Goal: Communication & Community: Participate in discussion

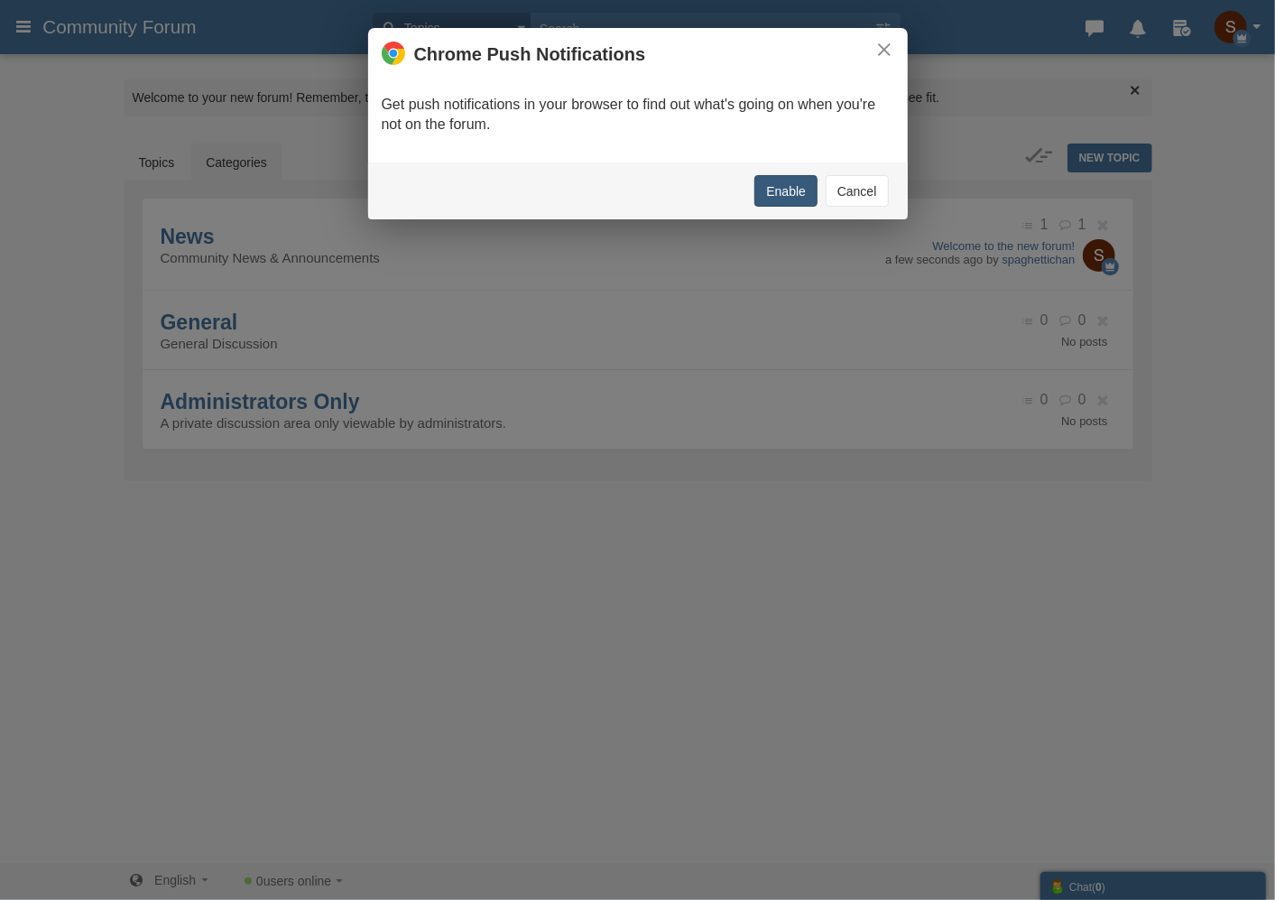
click at [787, 184] on button "Enable" at bounding box center [785, 191] width 63 height 32
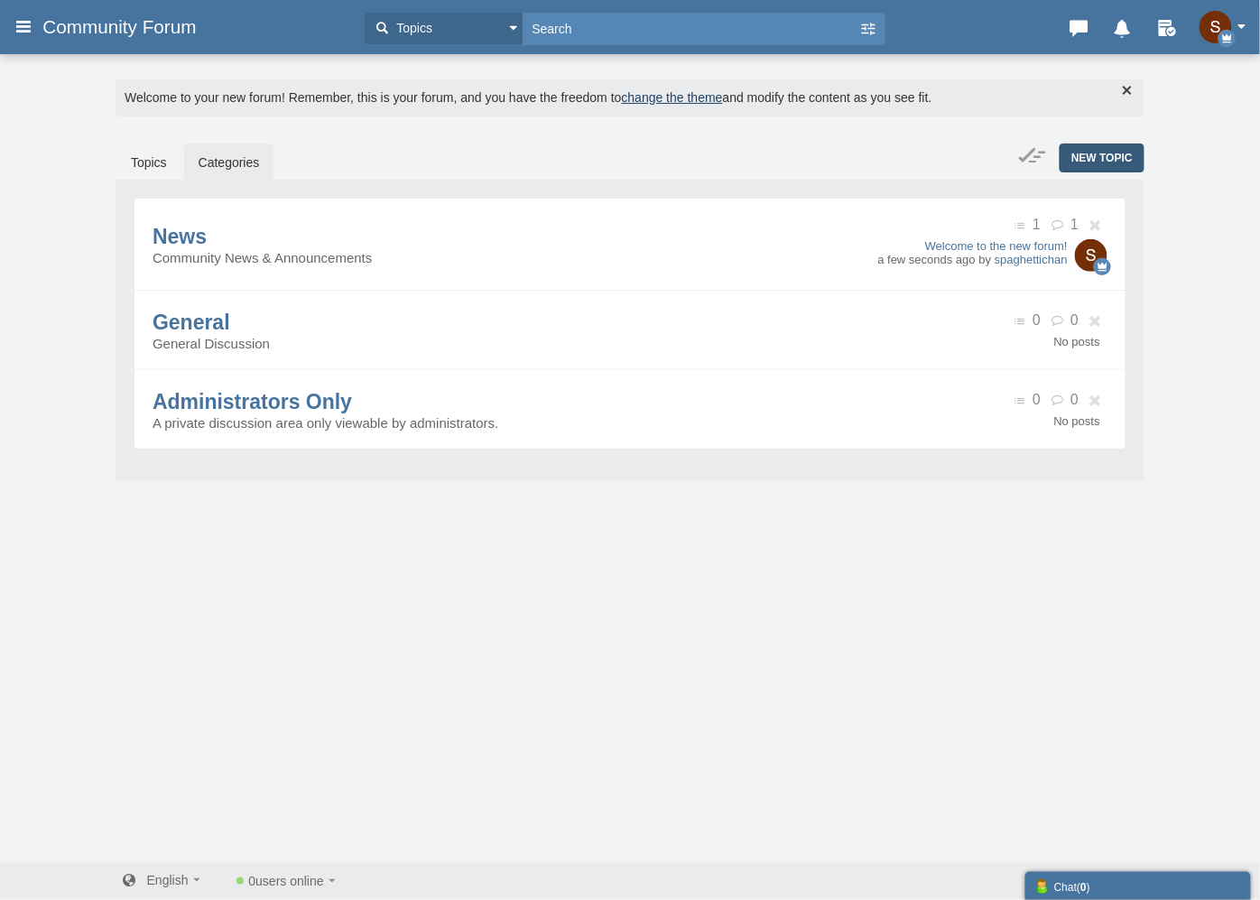
click at [1099, 159] on span "New Topic" at bounding box center [1101, 158] width 61 height 13
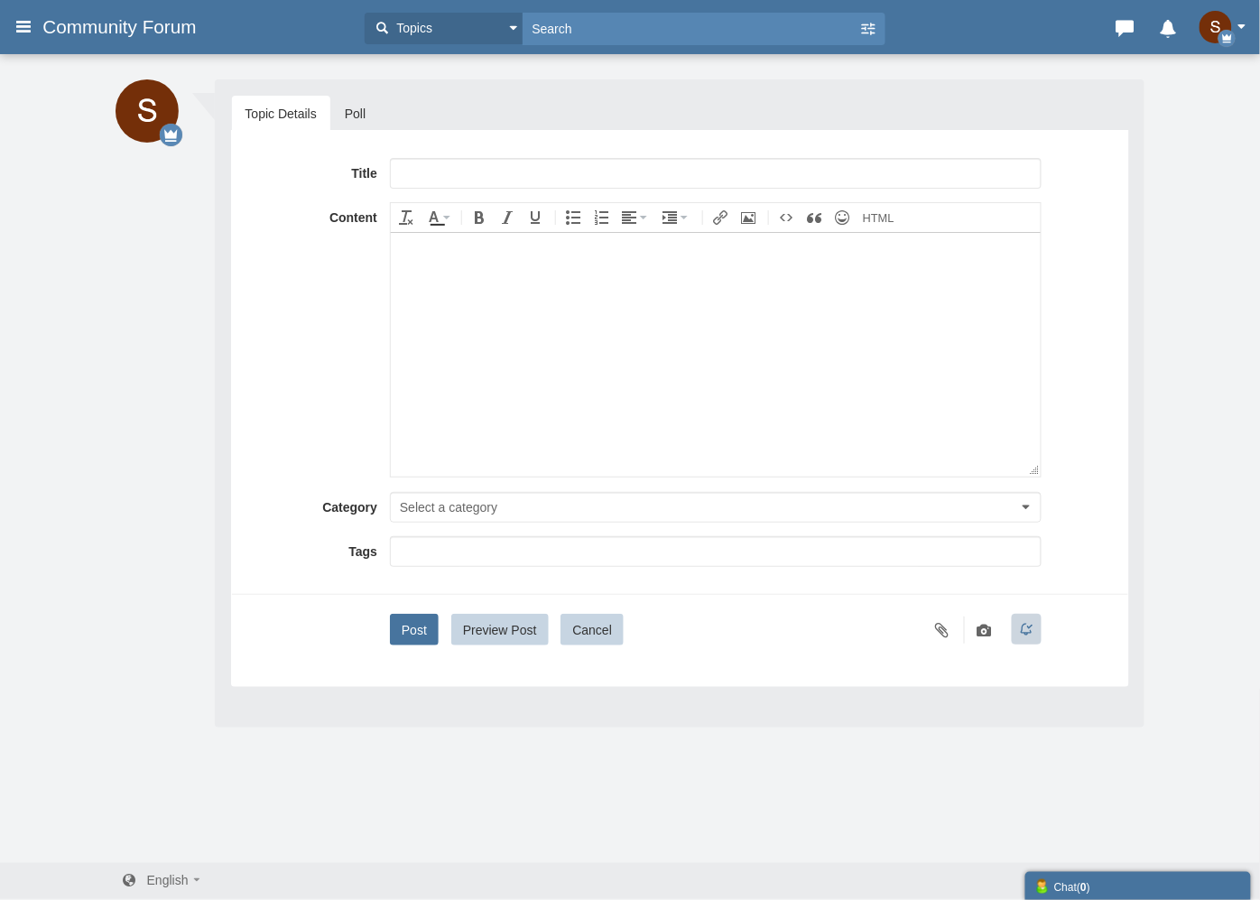
click at [539, 168] on input "text" at bounding box center [716, 173] width 652 height 31
type input "hi chat"
click at [501, 282] on body at bounding box center [715, 354] width 650 height 244
click at [439, 496] on button "Select a category" at bounding box center [716, 507] width 652 height 31
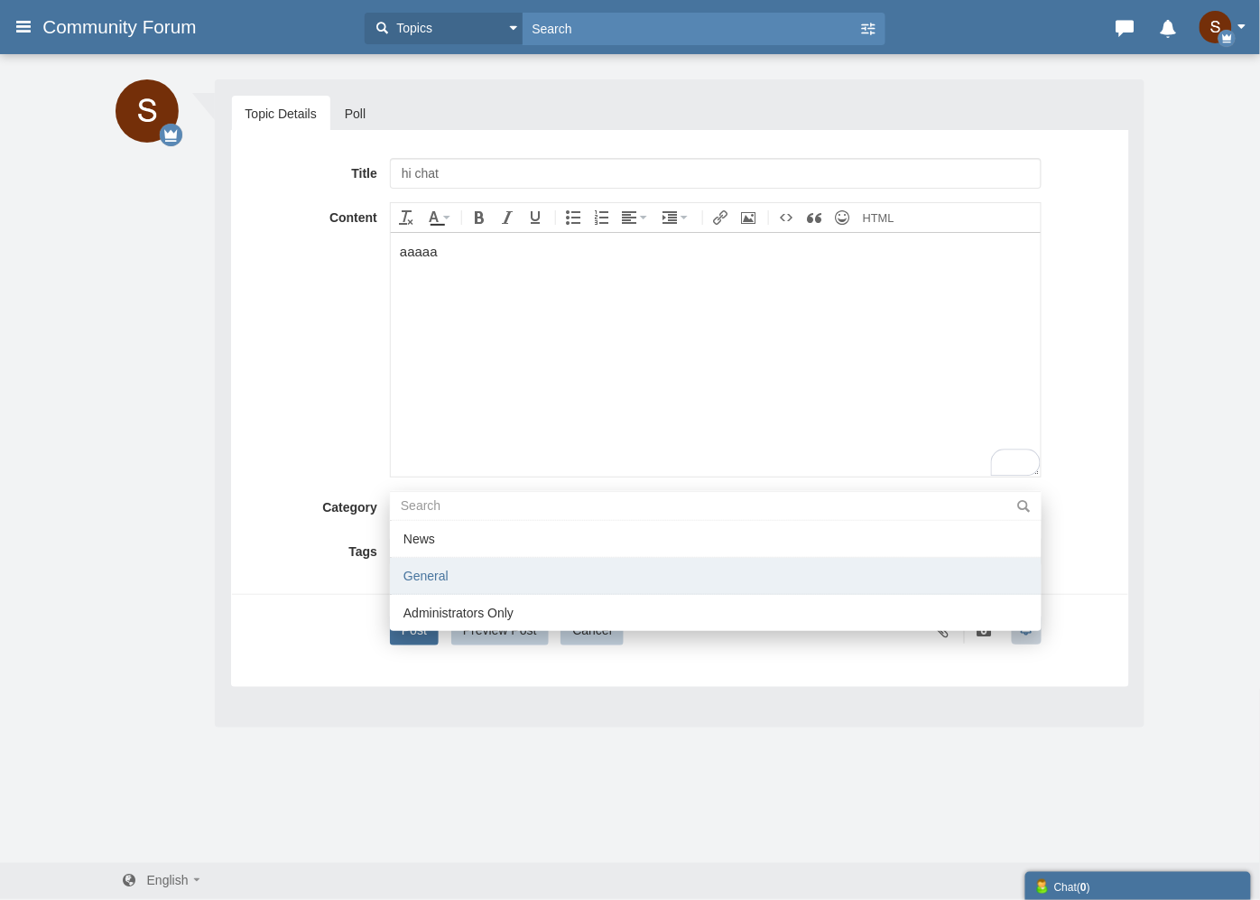
click at [438, 570] on li "General" at bounding box center [716, 576] width 652 height 37
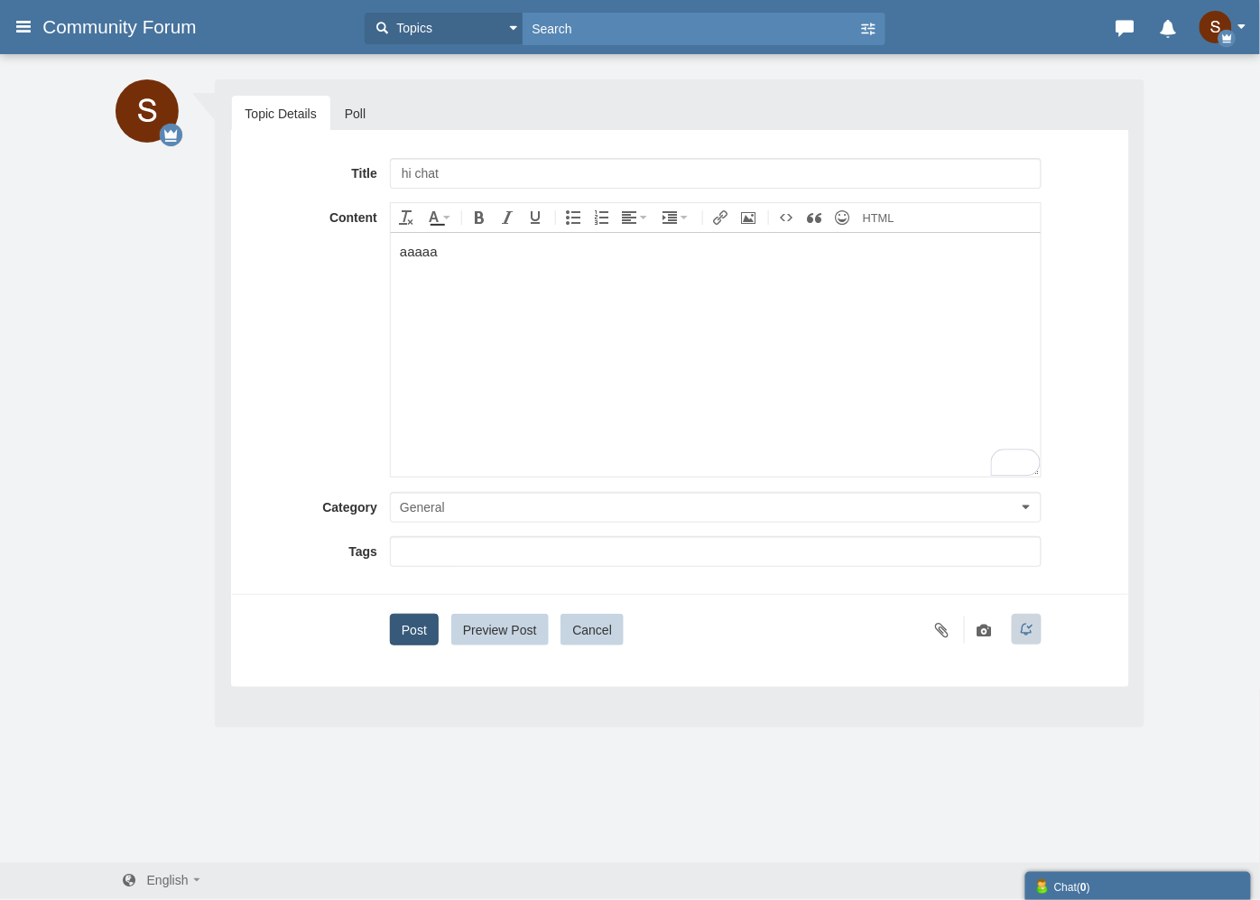
click at [418, 621] on button "Post" at bounding box center [414, 630] width 49 height 32
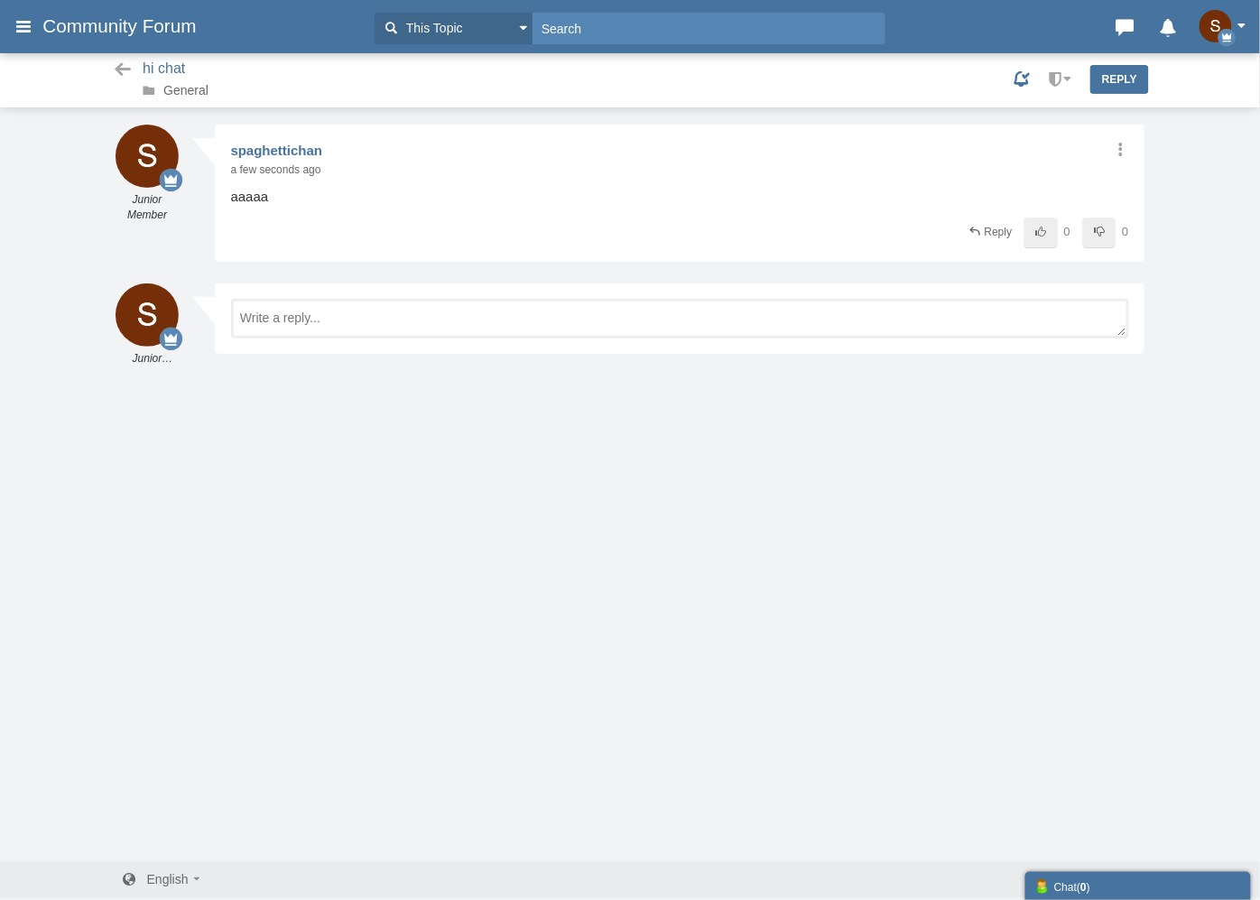
scroll to position [2, 0]
